Goal: Information Seeking & Learning: Learn about a topic

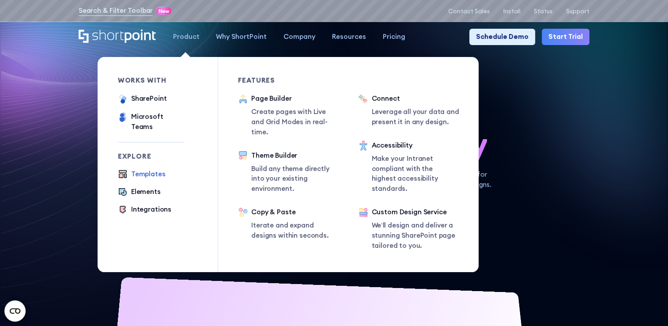
click at [138, 170] on div "Templates" at bounding box center [148, 174] width 34 height 10
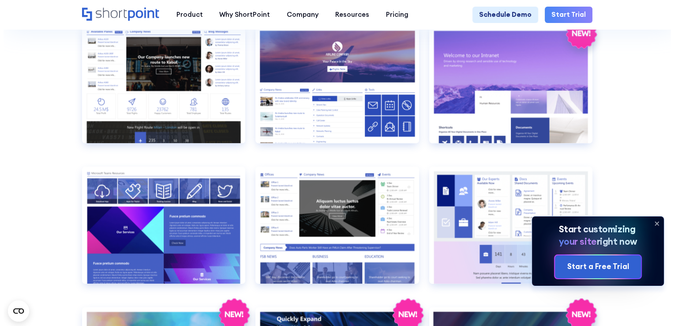
scroll to position [1061, 0]
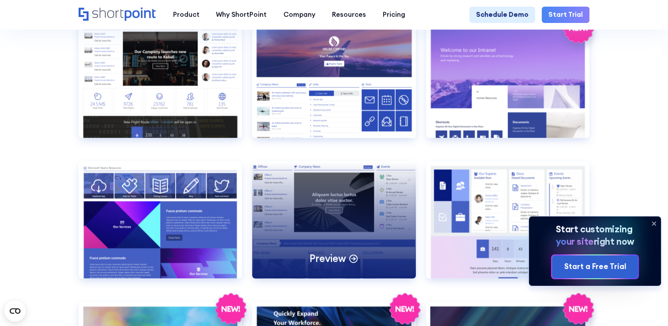
click at [340, 243] on div "Preview" at bounding box center [334, 219] width 164 height 117
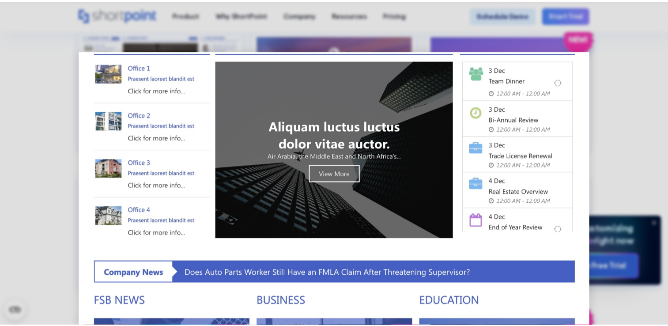
scroll to position [0, 0]
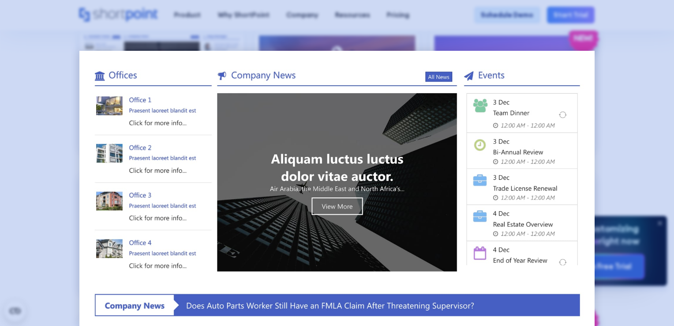
click at [619, 95] on div at bounding box center [337, 163] width 674 height 326
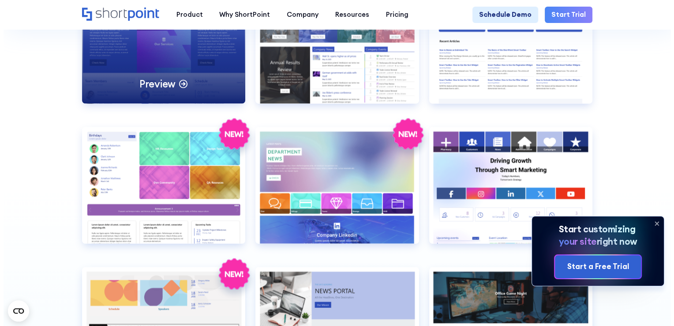
scroll to position [1796, 0]
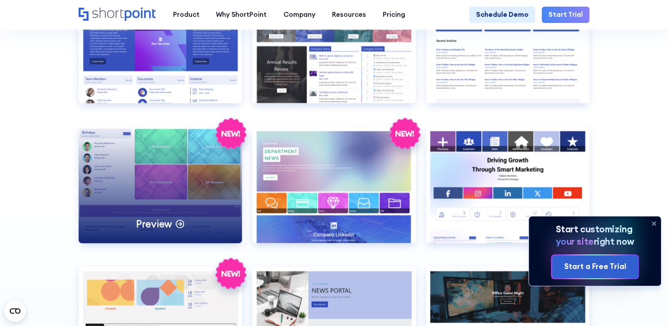
click at [190, 203] on div "Preview" at bounding box center [161, 185] width 164 height 117
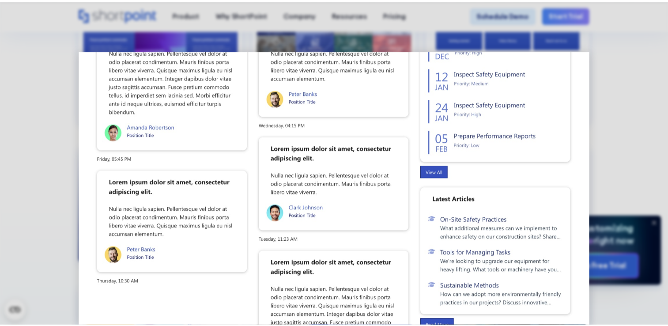
scroll to position [394, 0]
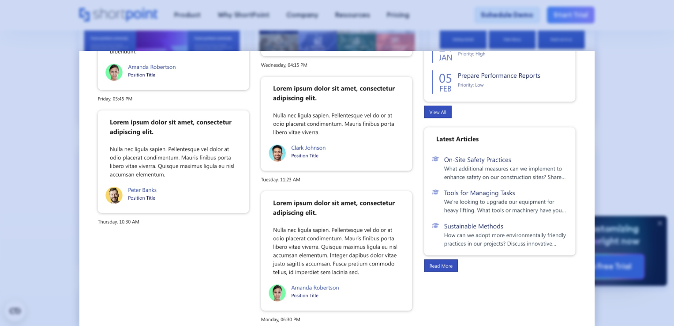
click at [634, 82] on div at bounding box center [337, 163] width 674 height 326
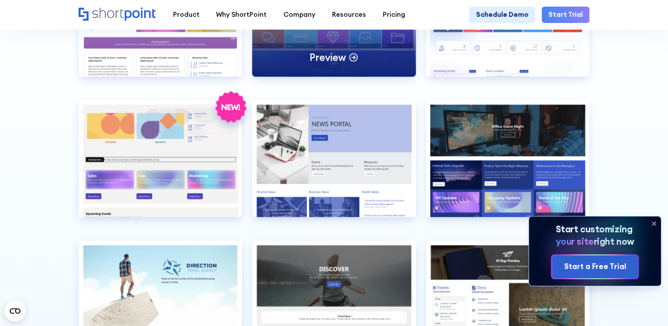
scroll to position [2000, 0]
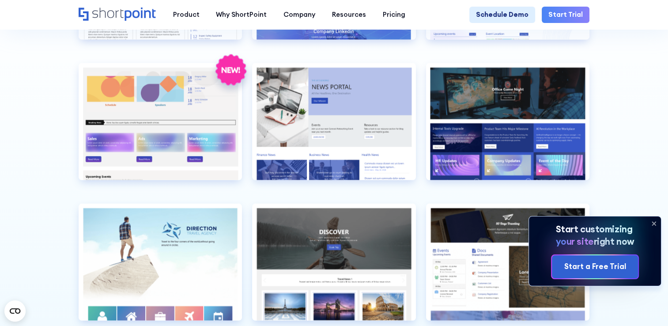
click at [651, 220] on icon at bounding box center [653, 223] width 14 height 14
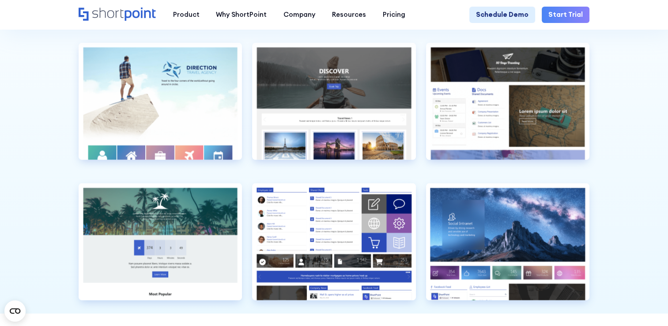
scroll to position [2174, 0]
